Goal: Find specific page/section: Find specific page/section

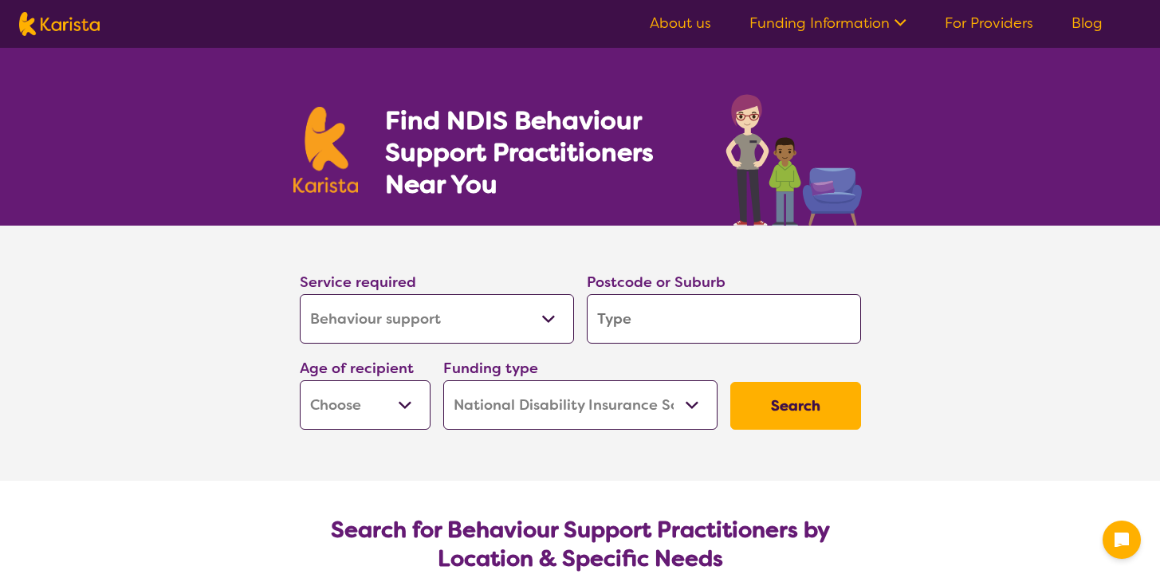
select select "Behaviour support"
select select "NDIS"
select select "Behaviour support"
select select "NDIS"
click at [497, 332] on select "Allied Health Assistant Assessment ([MEDICAL_DATA] or [MEDICAL_DATA]) Behaviour…" at bounding box center [437, 318] width 274 height 49
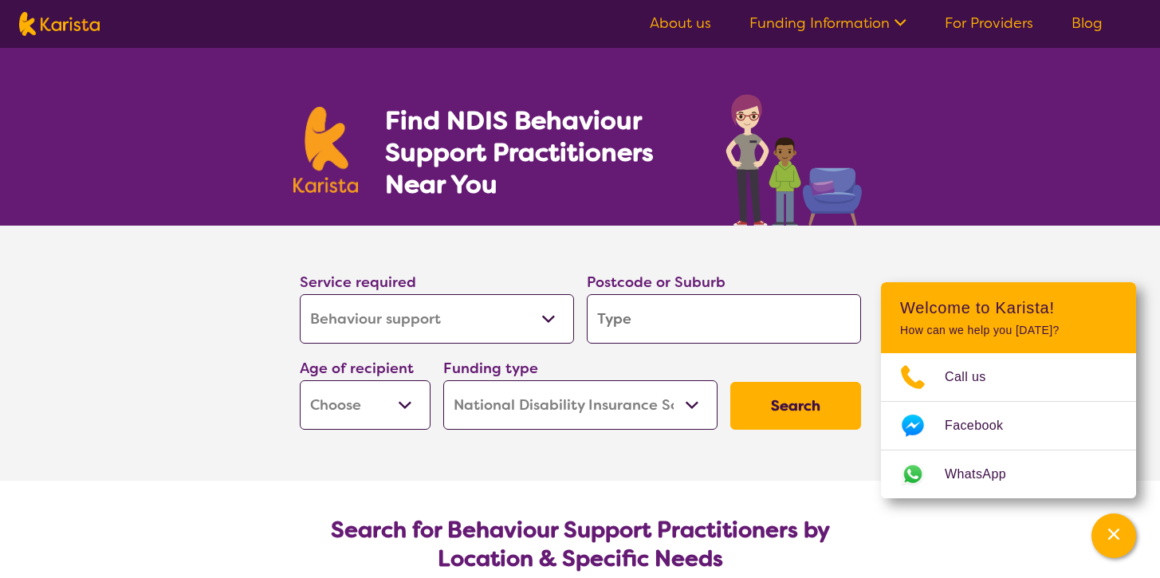
click at [388, 395] on select "Early Childhood - 0 to 9 Child - 10 to 11 Adolescent - 12 to 17 Adult - 18 to 6…" at bounding box center [365, 404] width 131 height 49
select select "AG"
click at [300, 380] on select "Early Childhood - 0 to 9 Child - 10 to 11 Adolescent - 12 to 17 Adult - 18 to 6…" at bounding box center [365, 404] width 131 height 49
select select "AG"
click at [582, 401] on select "Home Care Package (HCP) National Disability Insurance Scheme (NDIS) I don't know" at bounding box center [580, 404] width 274 height 49
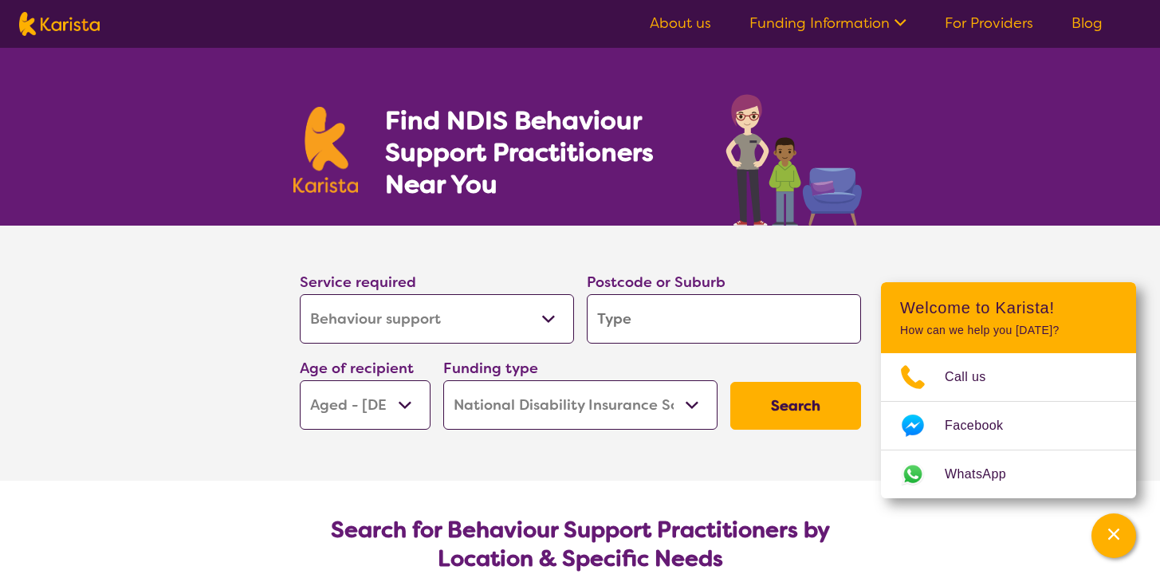
click at [443, 380] on select "Home Care Package (HCP) National Disability Insurance Scheme (NDIS) I don't know" at bounding box center [580, 404] width 274 height 49
click at [658, 317] on input "search" at bounding box center [724, 318] width 274 height 49
